Goal: Task Accomplishment & Management: Manage account settings

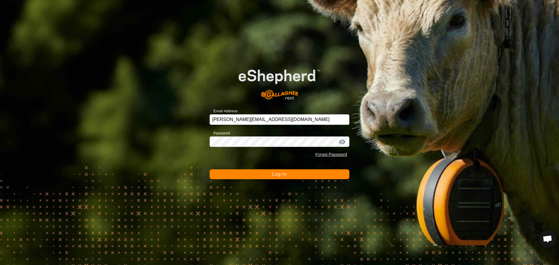
click at [282, 177] on button "Log In" at bounding box center [280, 174] width 140 height 10
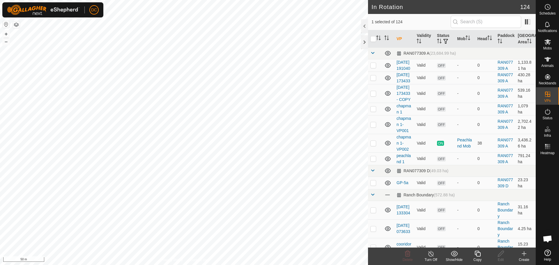
checkbox input "false"
checkbox input "true"
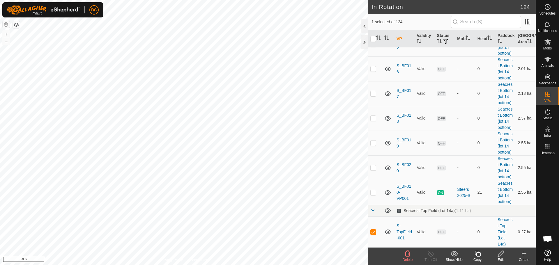
scroll to position [2450, 0]
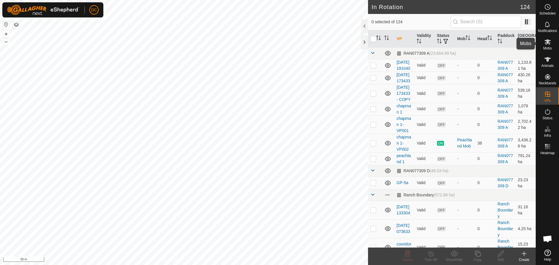
click at [550, 47] on span "Mobs" at bounding box center [547, 48] width 8 height 3
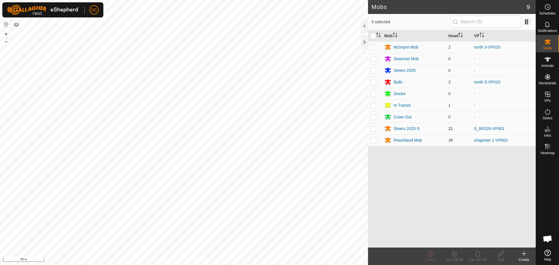
click at [373, 129] on p-checkbox at bounding box center [373, 128] width 6 height 5
checkbox input "true"
click at [478, 255] on icon at bounding box center [477, 253] width 7 height 7
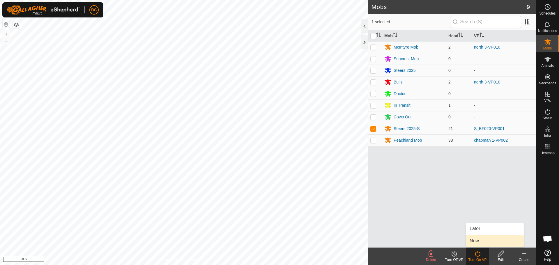
click at [479, 243] on link "Now" at bounding box center [495, 241] width 58 height 12
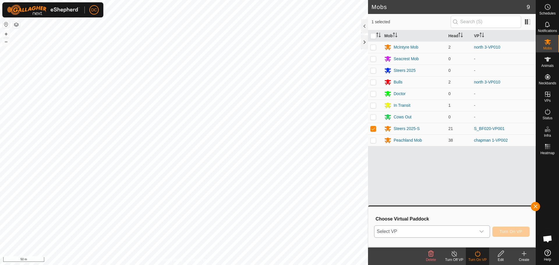
click at [484, 233] on div "dropdown trigger" at bounding box center [482, 232] width 12 height 12
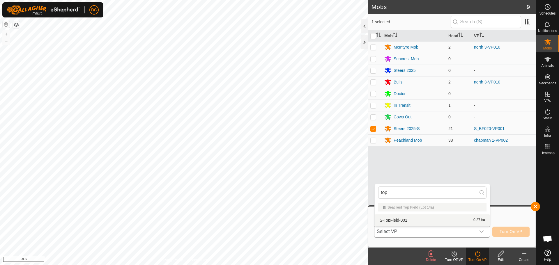
type input "top"
click at [409, 219] on li "S-TopField-001 0.27 ha" at bounding box center [432, 221] width 115 height 12
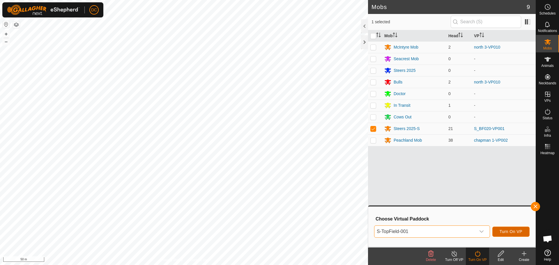
click at [507, 230] on span "Turn On VP" at bounding box center [511, 231] width 23 height 5
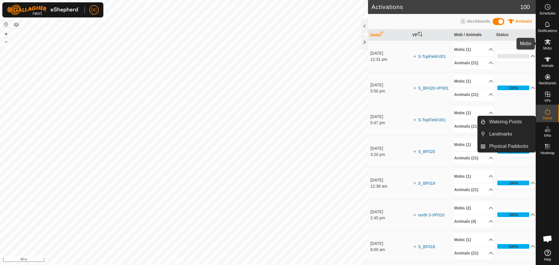
click at [549, 47] on span "Mobs" at bounding box center [547, 48] width 8 height 3
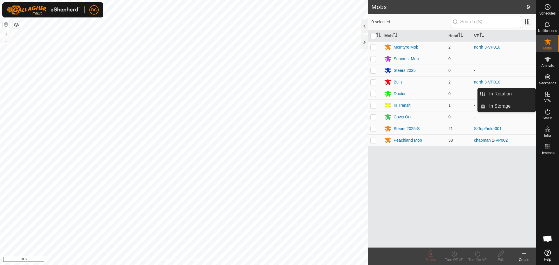
click at [548, 98] on icon at bounding box center [547, 94] width 7 height 7
click at [504, 92] on link "In Rotation" at bounding box center [511, 94] width 50 height 12
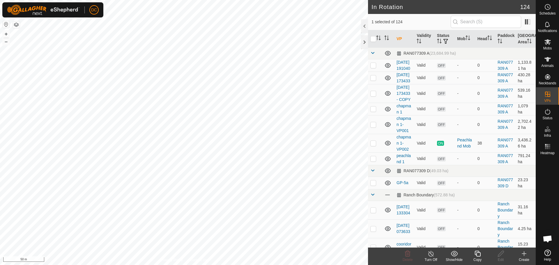
click at [478, 255] on icon at bounding box center [477, 253] width 7 height 7
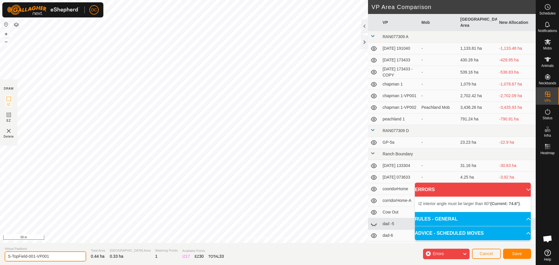
click at [58, 257] on input "S-TopField-001-VP001" at bounding box center [46, 257] width 82 height 10
type input "S-TopField-002"
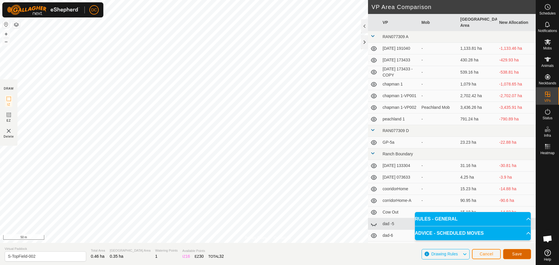
click at [512, 252] on button "Save" at bounding box center [517, 254] width 28 height 10
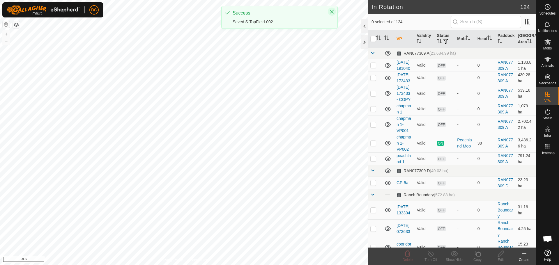
click at [331, 11] on icon "Close" at bounding box center [332, 12] width 4 height 4
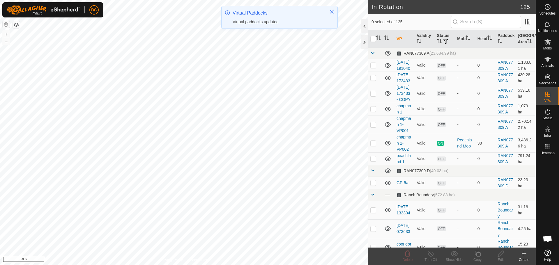
checkbox input "true"
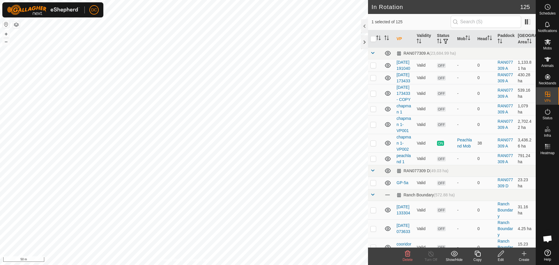
click at [479, 255] on icon at bounding box center [477, 253] width 7 height 7
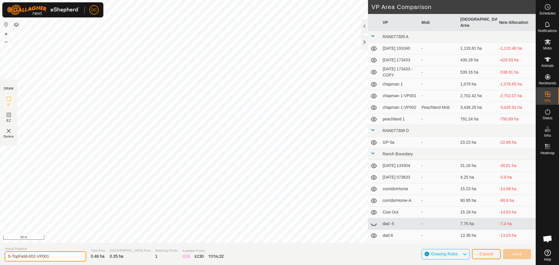
click at [56, 257] on input "S-TopField-002-VP001" at bounding box center [46, 257] width 82 height 10
type input "S-TopField-003"
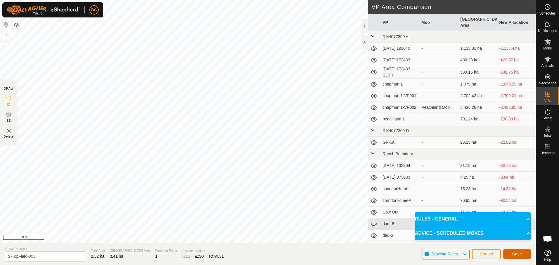
click at [519, 257] on button "Save" at bounding box center [517, 254] width 28 height 10
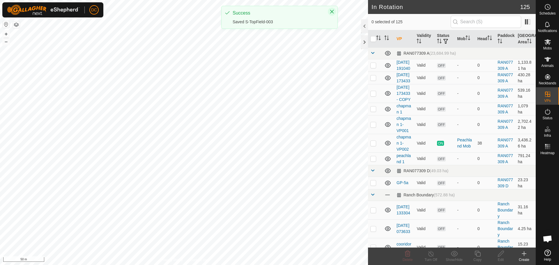
click at [332, 12] on icon "Close" at bounding box center [332, 12] width 4 height 4
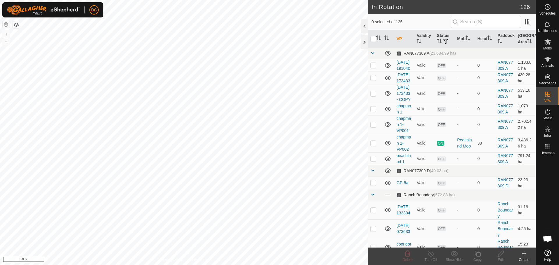
click at [372, 197] on span at bounding box center [372, 194] width 5 height 5
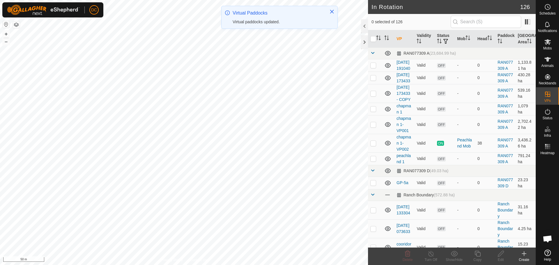
checkbox input "true"
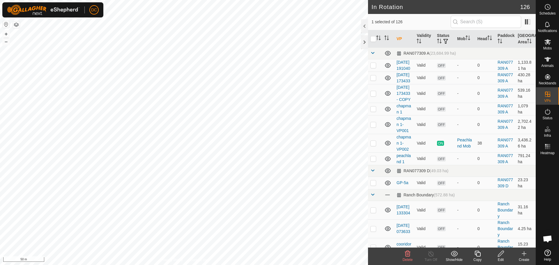
click at [478, 256] on icon at bounding box center [478, 254] width 6 height 6
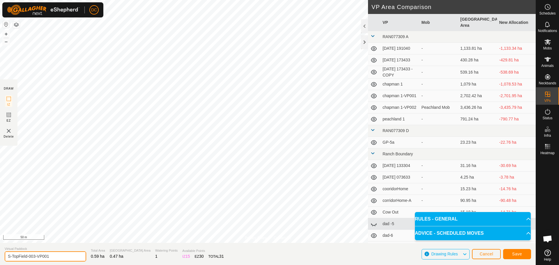
click at [53, 257] on input "S-TopField-003-VP001" at bounding box center [46, 257] width 82 height 10
type input "S-TopField-004"
click at [519, 254] on span "Save" at bounding box center [517, 254] width 10 height 5
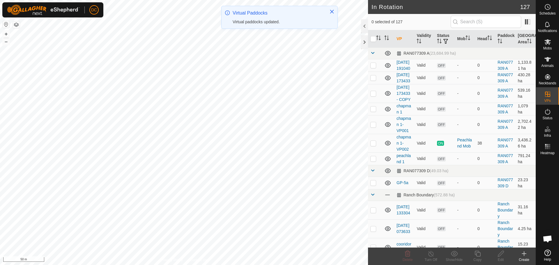
checkbox input "true"
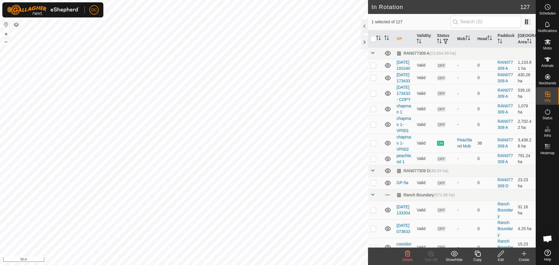
click at [478, 255] on icon at bounding box center [477, 253] width 7 height 7
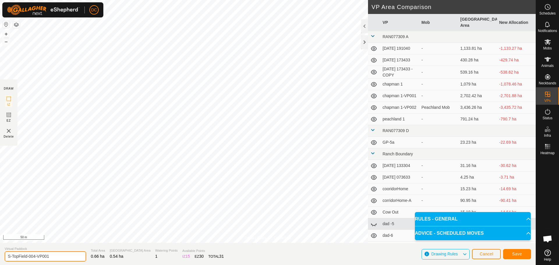
click at [59, 255] on input "S-TopField-004-VP001" at bounding box center [46, 257] width 82 height 10
type input "S-TopField-005"
click at [516, 257] on button "Save" at bounding box center [517, 254] width 28 height 10
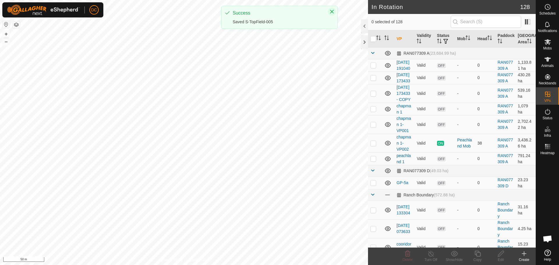
click at [332, 10] on icon "Close" at bounding box center [332, 11] width 5 height 5
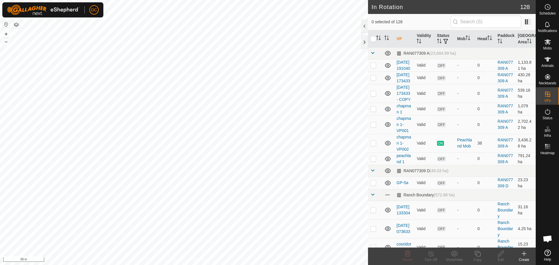
checkbox input "true"
click at [477, 254] on icon at bounding box center [477, 253] width 7 height 7
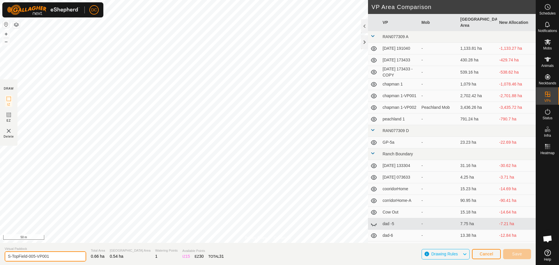
click at [59, 257] on input "S-TopField-005-VP001" at bounding box center [46, 257] width 82 height 10
type input "S-TopField-006"
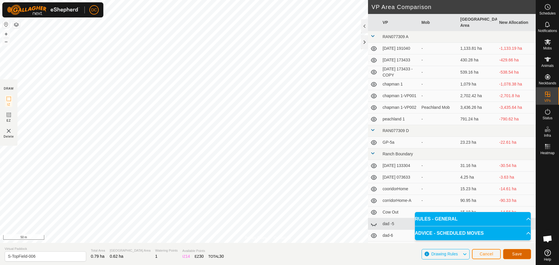
click at [517, 254] on span "Save" at bounding box center [517, 254] width 10 height 5
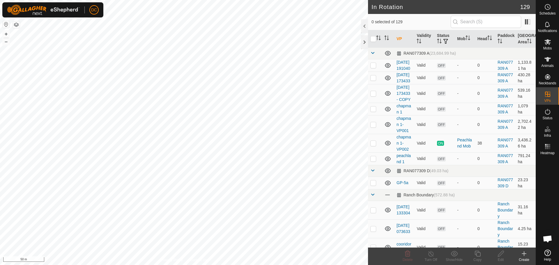
checkbox input "true"
click at [478, 254] on icon at bounding box center [477, 253] width 7 height 7
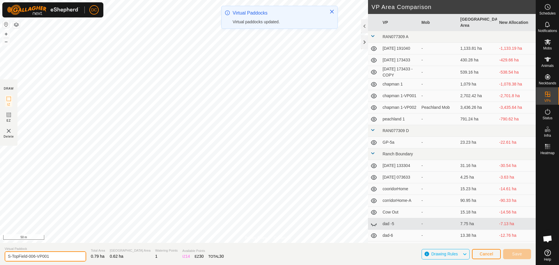
click at [54, 256] on input "S-TopField-006-VP001" at bounding box center [46, 257] width 82 height 10
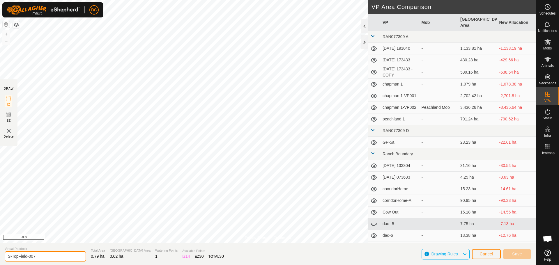
type input "S-TopField-007"
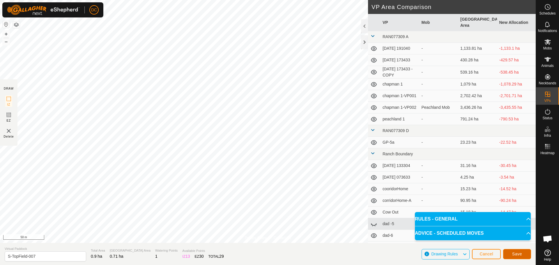
click at [514, 251] on button "Save" at bounding box center [517, 254] width 28 height 10
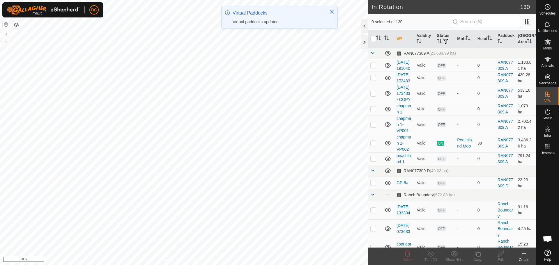
checkbox input "true"
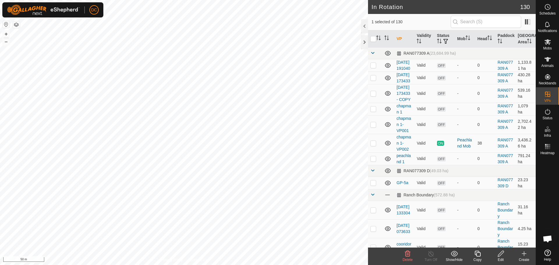
click at [478, 253] on icon at bounding box center [478, 254] width 6 height 6
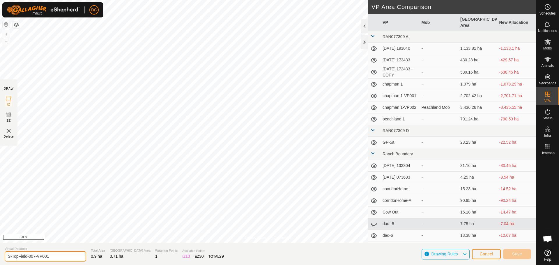
click at [57, 256] on input "S-TopField-007-VP001" at bounding box center [46, 257] width 82 height 10
type input "S-TopField-008"
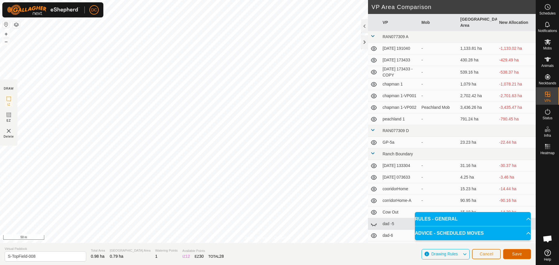
click at [521, 256] on span "Save" at bounding box center [517, 254] width 10 height 5
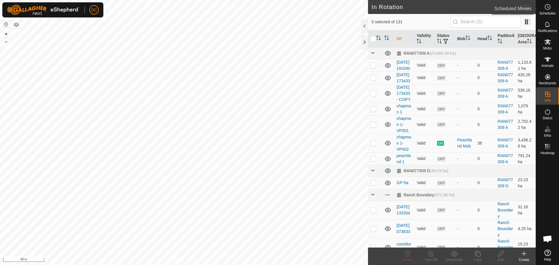
click at [546, 10] on es-schedule-vp-svg-icon at bounding box center [547, 6] width 10 height 9
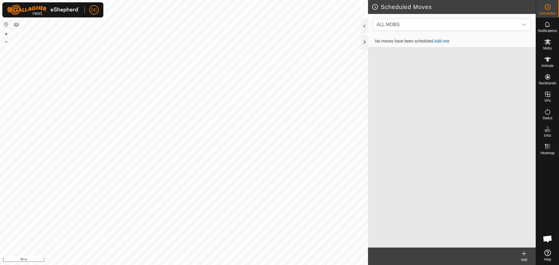
click at [443, 40] on link "Add one" at bounding box center [441, 41] width 15 height 5
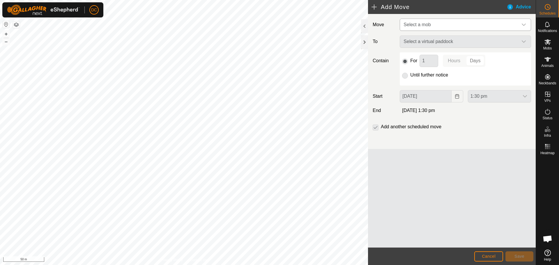
click at [450, 25] on span "Select a mob" at bounding box center [459, 25] width 117 height 12
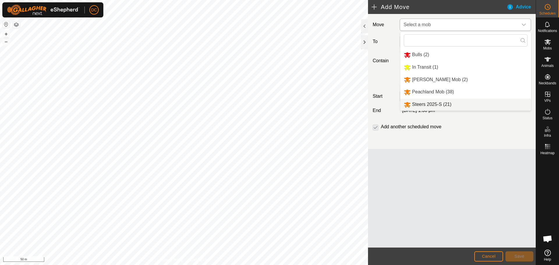
click at [435, 103] on li "Steers 2025-S (21)" at bounding box center [465, 105] width 131 height 12
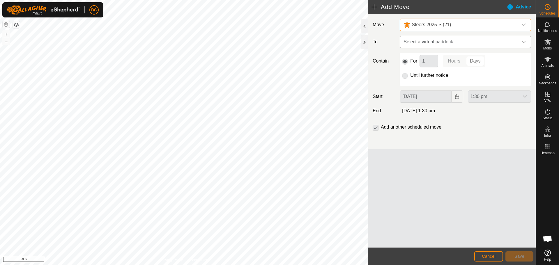
click at [439, 43] on span "Select a virtual paddock" at bounding box center [459, 42] width 117 height 12
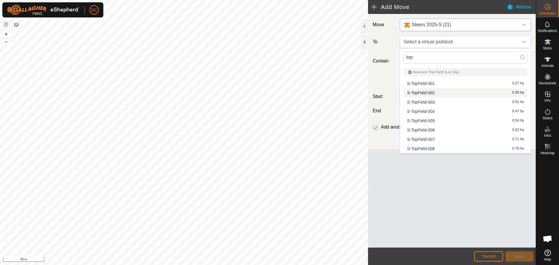
type input "top"
click at [428, 92] on li "S-TopField-002 0.35 ha" at bounding box center [465, 93] width 124 height 9
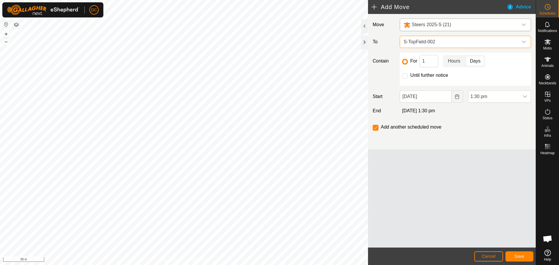
click at [455, 61] on p-togglebutton "Hours" at bounding box center [454, 61] width 22 height 12
click at [429, 61] on input "1" at bounding box center [429, 61] width 19 height 12
type input "12"
click at [524, 98] on icon "dropdown trigger" at bounding box center [525, 96] width 5 height 5
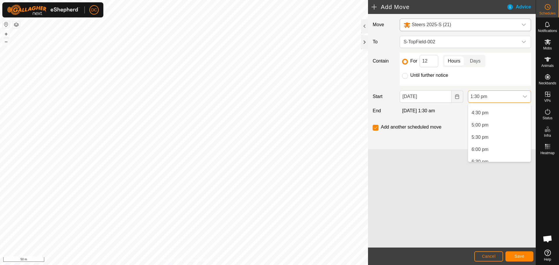
scroll to position [406, 0]
click at [491, 144] on li "6:00 pm" at bounding box center [499, 144] width 63 height 12
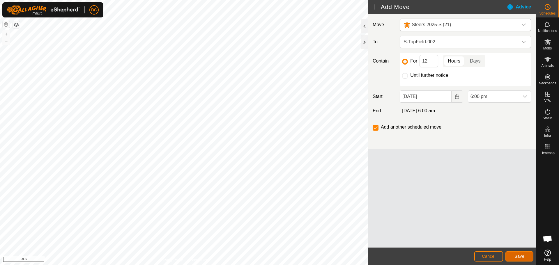
click at [521, 256] on span "Save" at bounding box center [519, 256] width 10 height 5
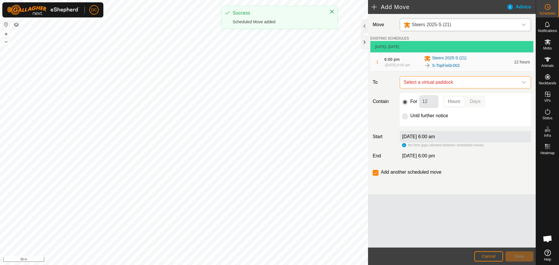
click at [479, 84] on span "Select a virtual paddock" at bounding box center [459, 83] width 117 height 12
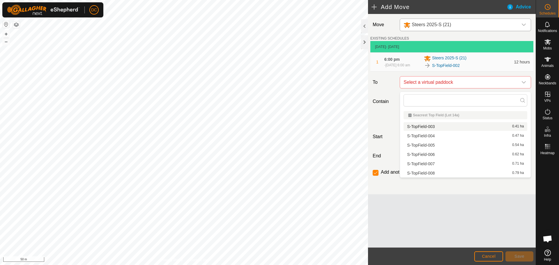
click at [461, 125] on li "S-TopField-003 0.41 ha" at bounding box center [465, 126] width 124 height 9
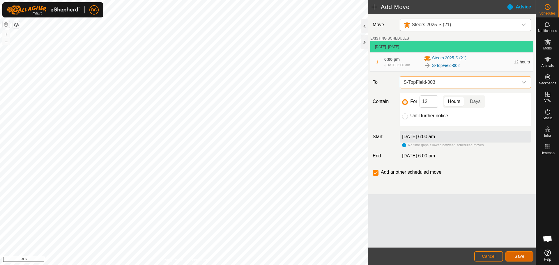
click at [518, 257] on span "Save" at bounding box center [519, 256] width 10 height 5
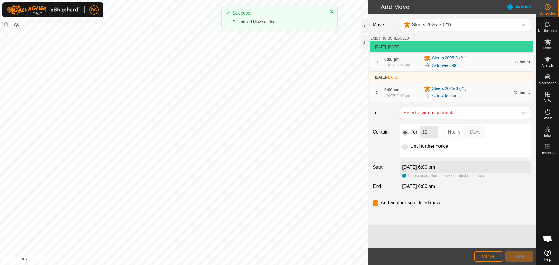
click at [466, 113] on span "Select a virtual paddock" at bounding box center [459, 113] width 117 height 12
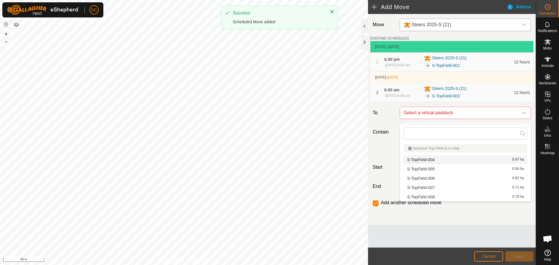
click at [462, 160] on li "S-TopField-004 0.47 ha" at bounding box center [465, 159] width 124 height 9
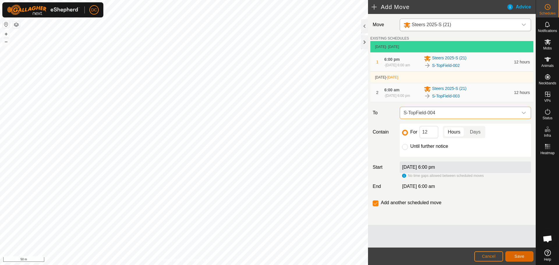
click at [521, 256] on span "Save" at bounding box center [519, 256] width 10 height 5
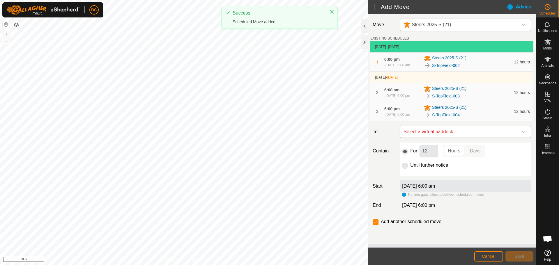
click at [479, 137] on span "Select a virtual paddock" at bounding box center [459, 132] width 117 height 12
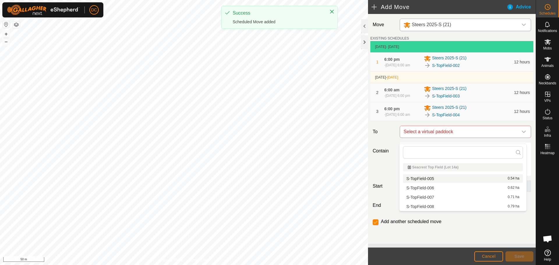
click at [460, 179] on li "S-TopField-005 0.54 ha" at bounding box center [463, 178] width 120 height 9
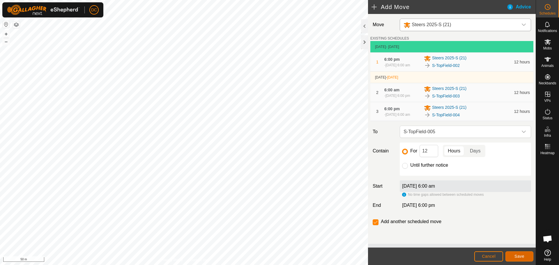
click at [516, 257] on span "Save" at bounding box center [519, 256] width 10 height 5
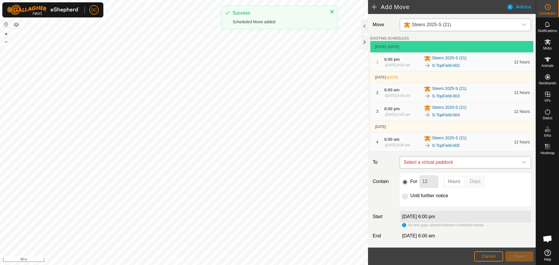
click at [468, 168] on span "Select a virtual paddock" at bounding box center [459, 163] width 117 height 12
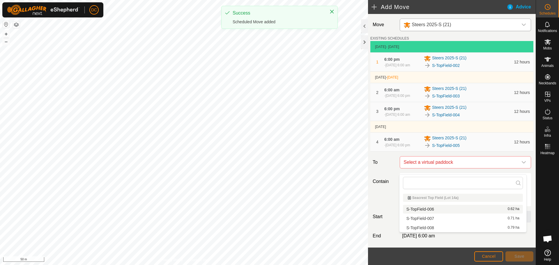
click at [463, 211] on li "S-TopField-006 0.62 ha" at bounding box center [463, 209] width 120 height 9
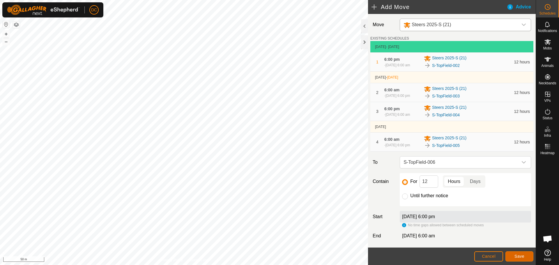
click at [515, 255] on span "Save" at bounding box center [519, 256] width 10 height 5
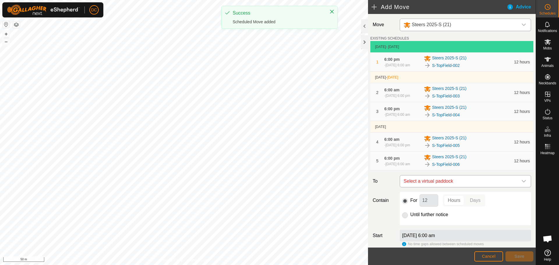
click at [483, 187] on span "Select a virtual paddock" at bounding box center [459, 182] width 117 height 12
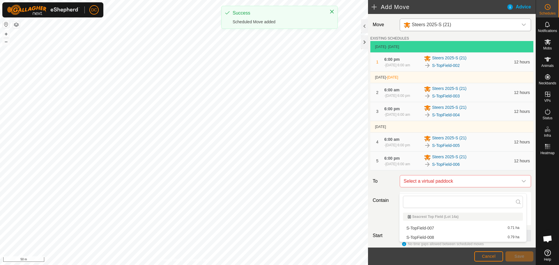
click at [474, 227] on li "S-TopField-007 0.71 ha" at bounding box center [463, 228] width 120 height 9
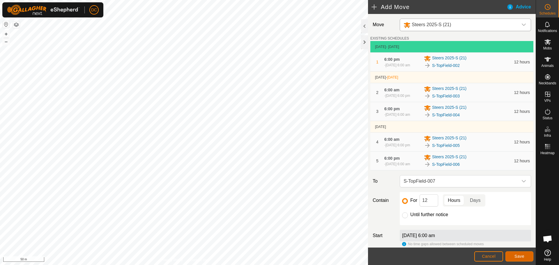
click at [518, 259] on button "Save" at bounding box center [519, 257] width 28 height 10
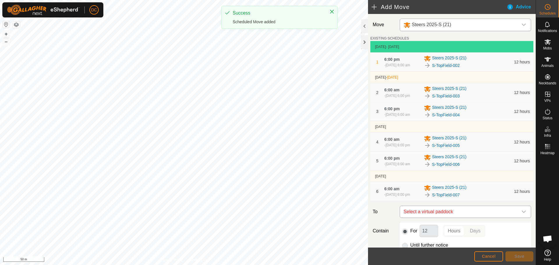
click at [477, 218] on span "Select a virtual paddock" at bounding box center [459, 212] width 117 height 12
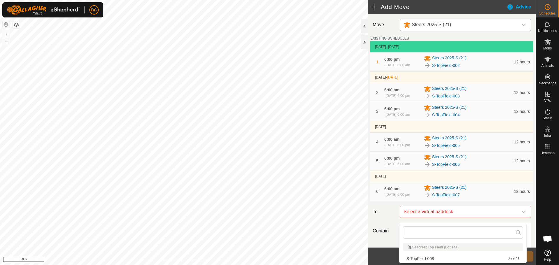
click at [464, 259] on li "S-TopField-008 0.79 ha" at bounding box center [463, 258] width 120 height 9
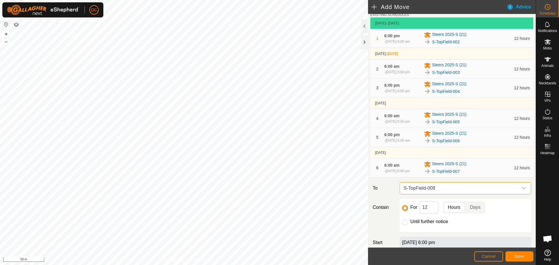
scroll to position [58, 0]
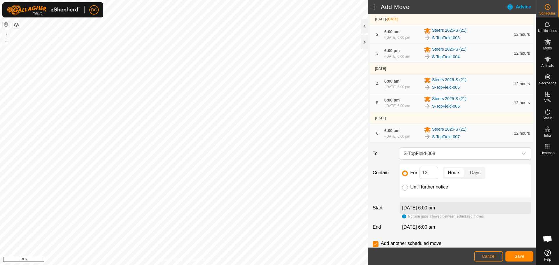
click at [405, 191] on input "Until further notice" at bounding box center [405, 188] width 6 height 6
radio input "true"
checkbox input "false"
click at [520, 257] on span "Save" at bounding box center [519, 256] width 10 height 5
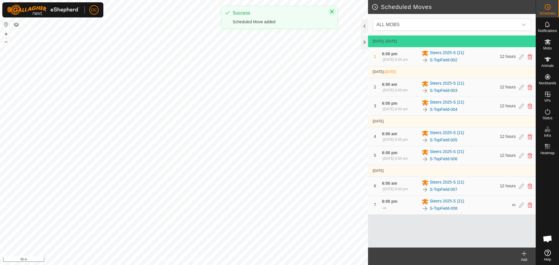
click at [332, 11] on icon "Close" at bounding box center [332, 11] width 5 height 5
